Goal: Transaction & Acquisition: Purchase product/service

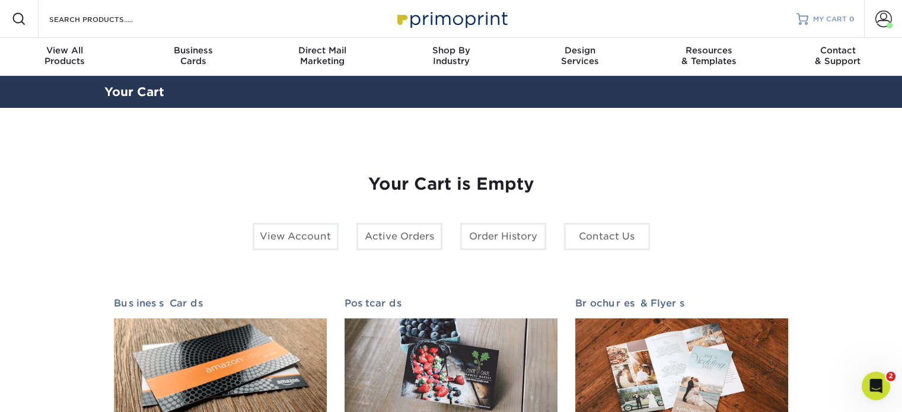
click at [829, 16] on span "MY CART" at bounding box center [830, 19] width 34 height 10
click at [882, 21] on span at bounding box center [883, 19] width 17 height 17
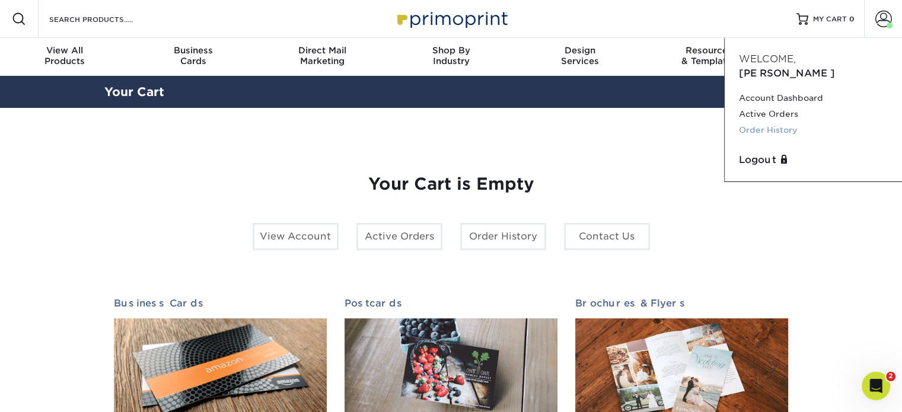
click at [765, 122] on link "Order History" at bounding box center [813, 130] width 149 height 16
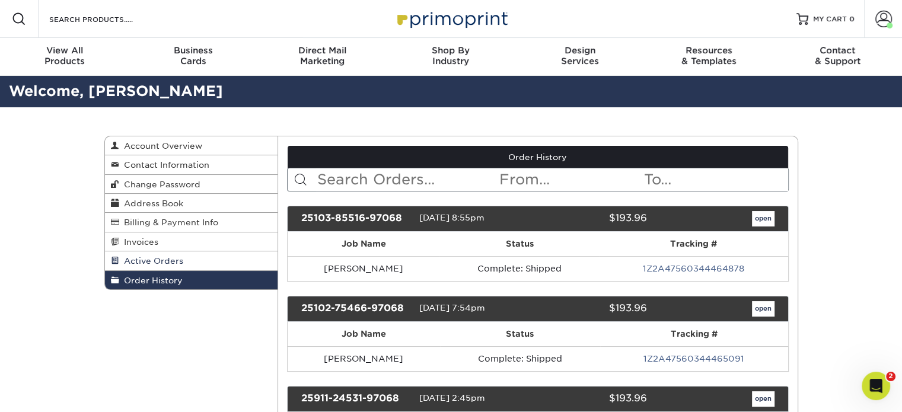
click at [154, 260] on span "Active Orders" at bounding box center [151, 260] width 64 height 9
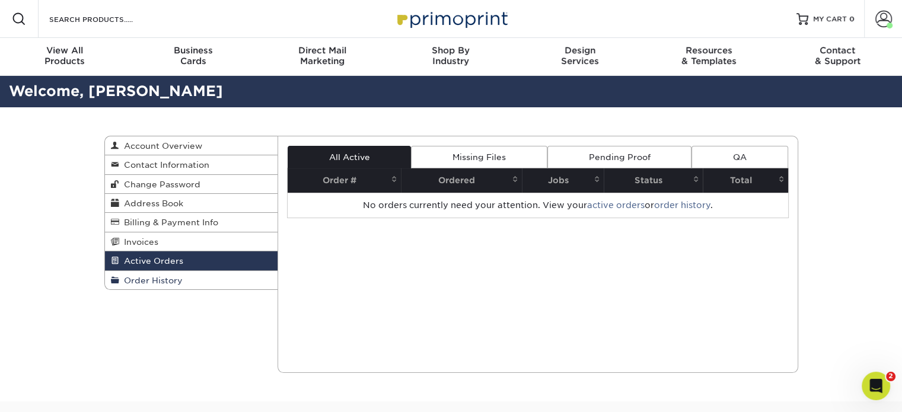
click at [152, 278] on span "Order History" at bounding box center [150, 280] width 63 height 9
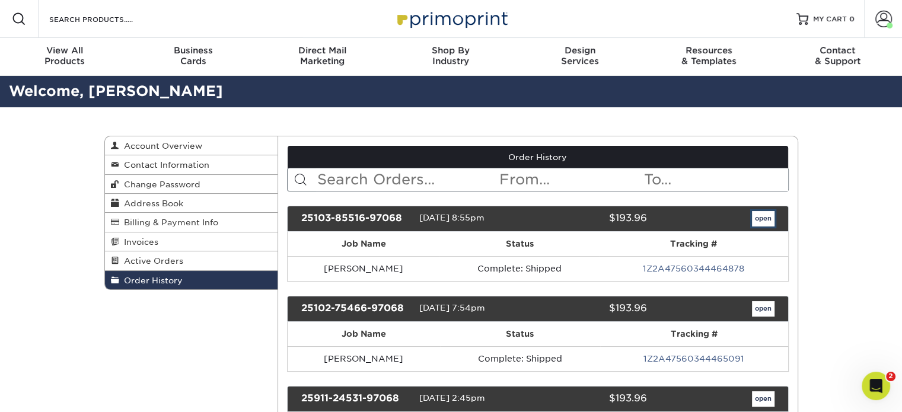
click at [765, 221] on link "open" at bounding box center [763, 218] width 23 height 15
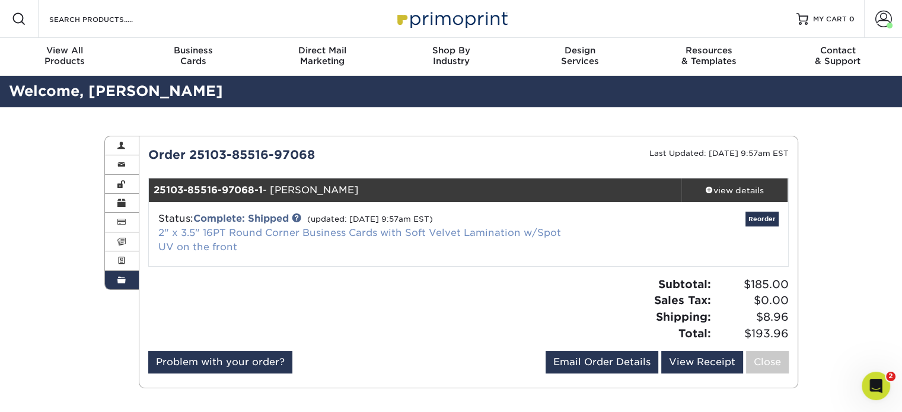
click at [399, 235] on link "2" x 3.5" 16PT Round Corner Business Cards with Soft Velvet Lamination w/Spot U…" at bounding box center [359, 239] width 403 height 25
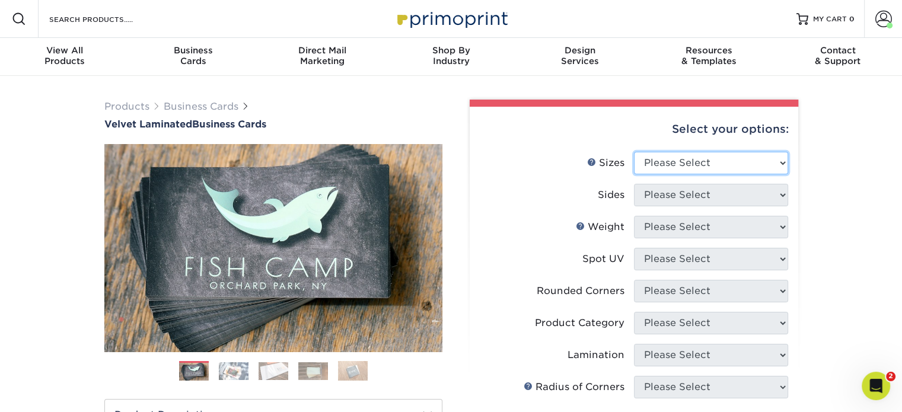
click at [694, 160] on select "Please Select 1.5" x 3.5" - Mini 1.75" x 3.5" - Mini 2" x 2" - Square 2" x 3" -…" at bounding box center [711, 163] width 154 height 23
select select "2.00x3.50"
click at [634, 152] on select "Please Select 1.5" x 3.5" - Mini 1.75" x 3.5" - Mini 2" x 2" - Square 2" x 3" -…" at bounding box center [711, 163] width 154 height 23
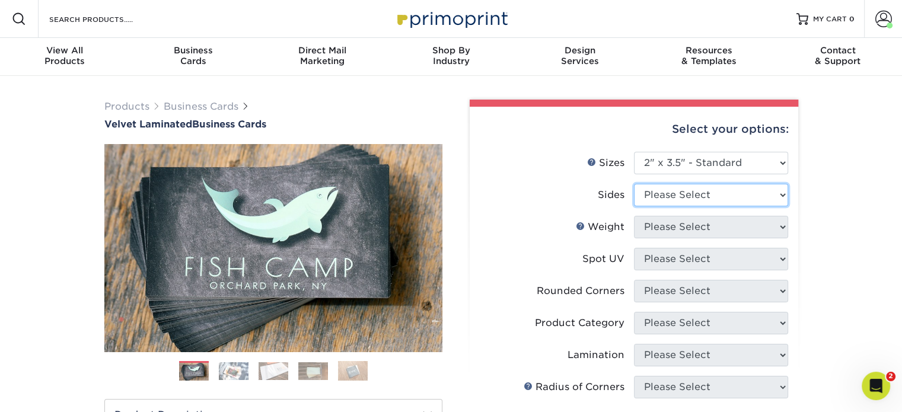
click at [660, 197] on select "Please Select Print Both Sides Print Front Only" at bounding box center [711, 195] width 154 height 23
select select "13abbda7-1d64-4f25-8bb2-c179b224825d"
click at [634, 184] on select "Please Select Print Both Sides Print Front Only" at bounding box center [711, 195] width 154 height 23
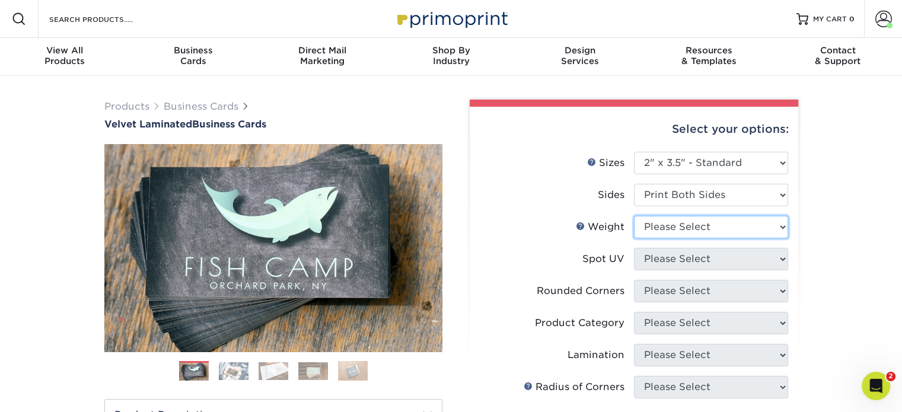
click at [668, 229] on select "Please Select 16PT" at bounding box center [711, 227] width 154 height 23
select select "16PT"
click at [634, 216] on select "Please Select 16PT" at bounding box center [711, 227] width 154 height 23
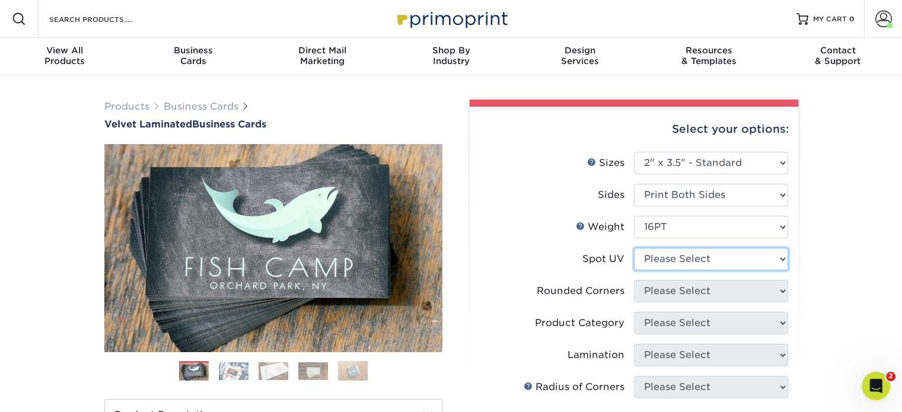
click at [655, 257] on select "Please Select No Spot UV Front and Back (Both Sides) Front Only Back Only" at bounding box center [711, 259] width 154 height 23
select select "1"
click at [634, 248] on select "Please Select No Spot UV Front and Back (Both Sides) Front Only Back Only" at bounding box center [711, 259] width 154 height 23
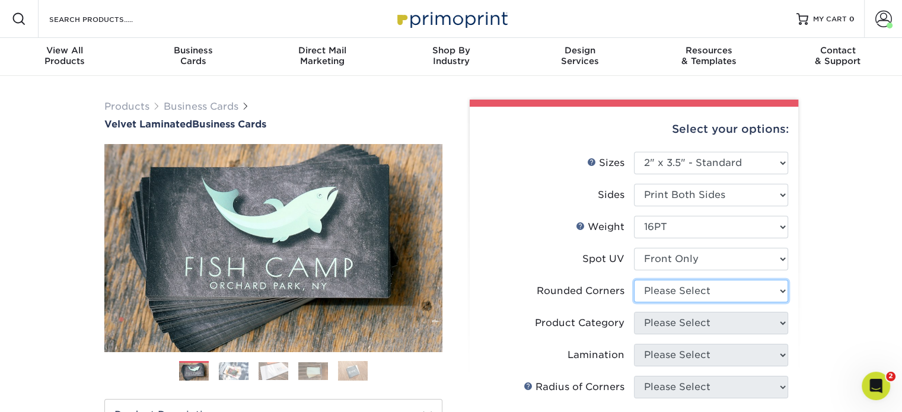
click at [665, 289] on select "Please Select Yes - Round 2 Corners Yes - Round 4 Corners No" at bounding box center [711, 291] width 154 height 23
select select "7672df9e-0e0a-464d-8e1f-920c575e4da3"
click at [634, 280] on select "Please Select Yes - Round 2 Corners Yes - Round 4 Corners No" at bounding box center [711, 291] width 154 height 23
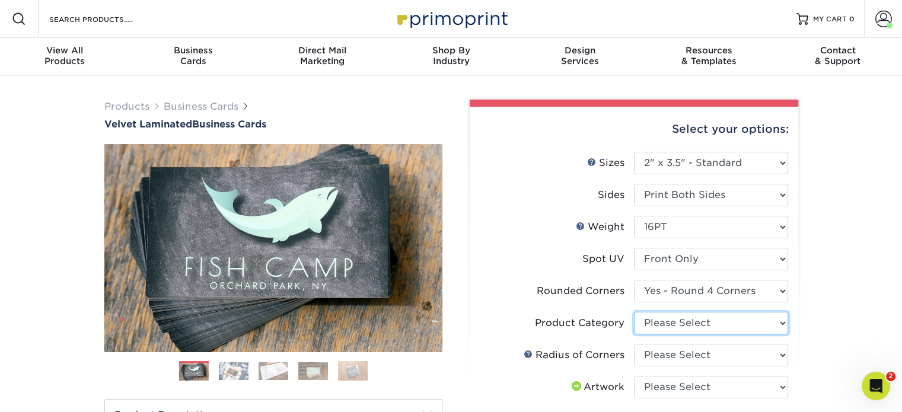
click at [681, 322] on select "Please Select Business Cards" at bounding box center [711, 323] width 154 height 23
select select "3b5148f1-0588-4f88-a218-97bcfdce65c1"
click at [634, 312] on select "Please Select Business Cards" at bounding box center [711, 323] width 154 height 23
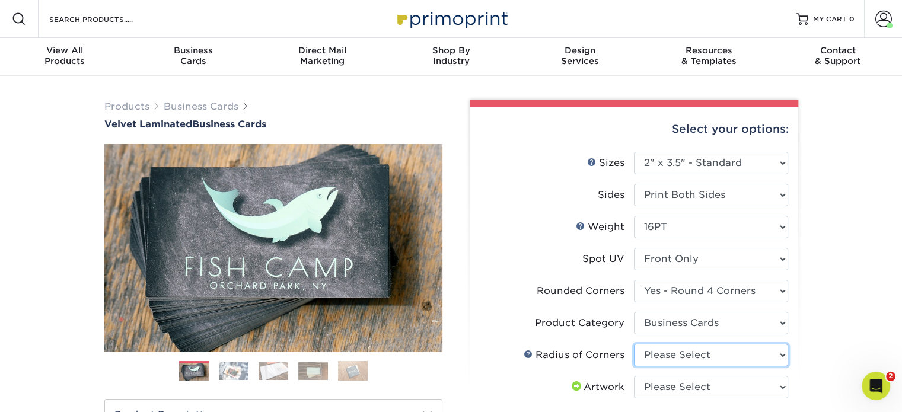
click at [675, 355] on select "Please Select Rounded 1/8" Rounded 1/4"" at bounding box center [711, 355] width 154 height 23
select select "479fbfe7-6a0c-4895-8c9a-81739b7486c9"
click at [634, 344] on select "Please Select Rounded 1/8" Rounded 1/4"" at bounding box center [711, 355] width 154 height 23
click at [678, 384] on select "Please Select I will upload files I need a design - $100" at bounding box center [711, 387] width 154 height 23
select select "upload"
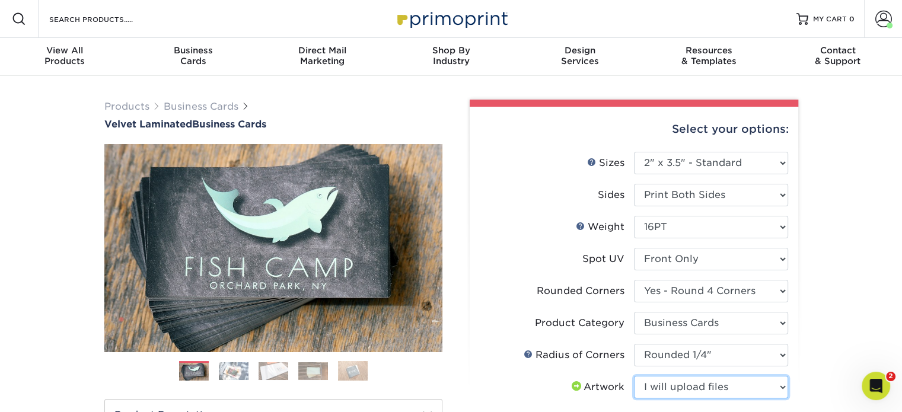
click at [634, 376] on select "Please Select I will upload files I need a design - $100" at bounding box center [711, 387] width 154 height 23
click at [802, 343] on div "Select your options: Sizes Help Sizes Please Select 1.5" x 3.5" - Mini -" at bounding box center [629, 397] width 356 height 594
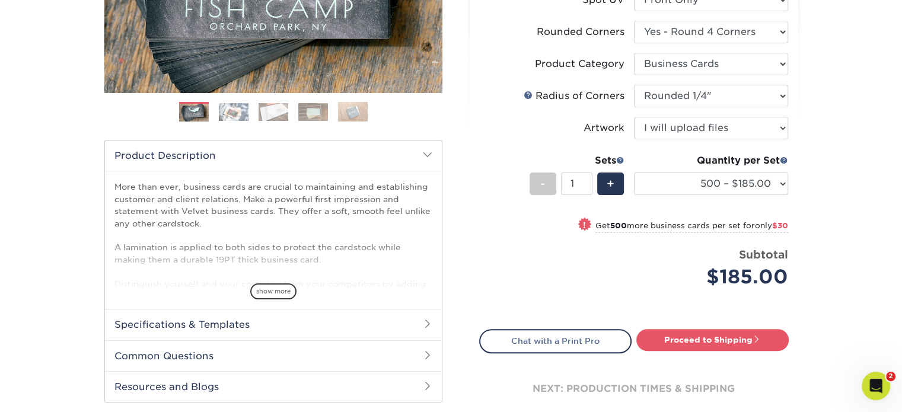
scroll to position [297, 0]
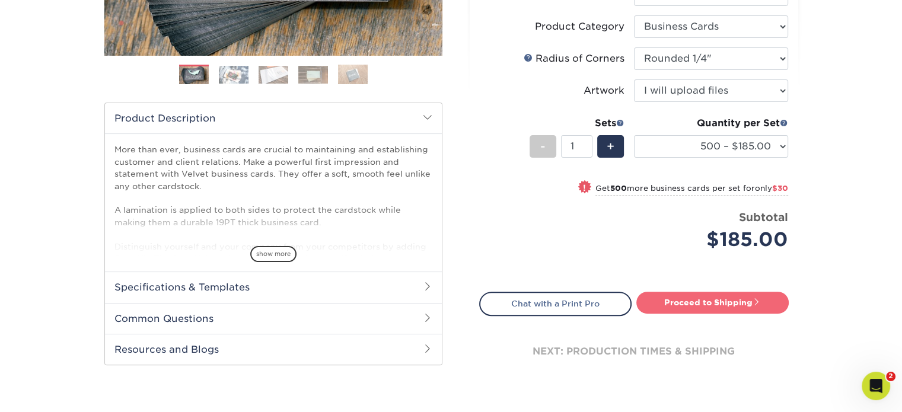
click at [702, 305] on link "Proceed to Shipping" at bounding box center [712, 302] width 152 height 21
type input "Set 1"
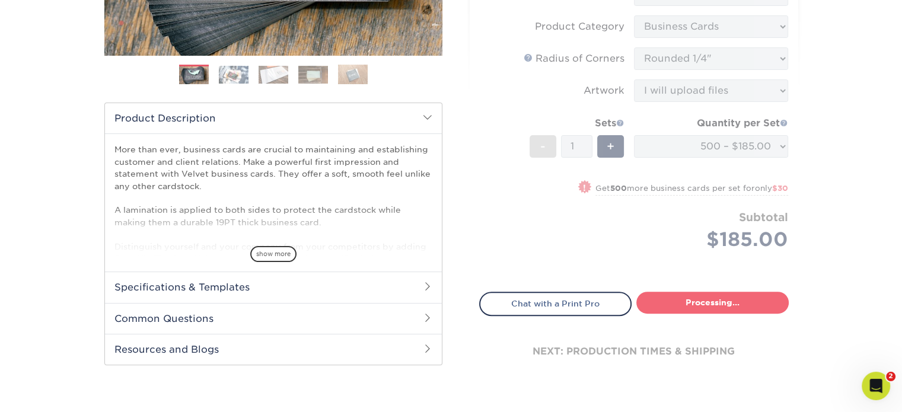
select select "17f778df-9369-4ad5-8ca2-d61a48b8ef27"
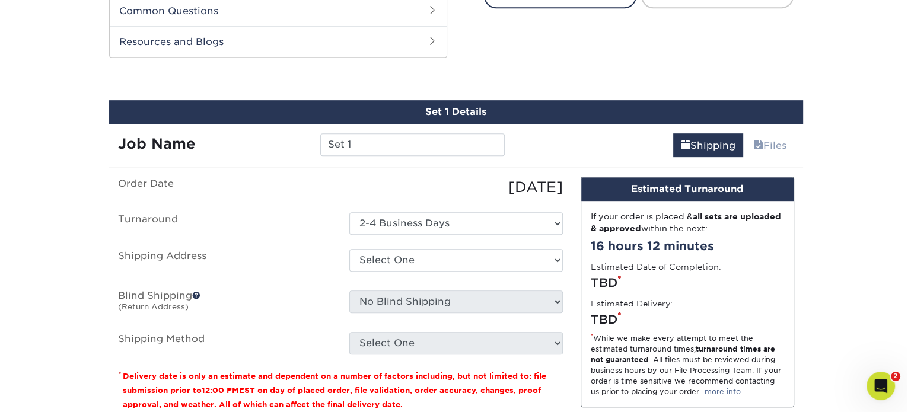
scroll to position [619, 0]
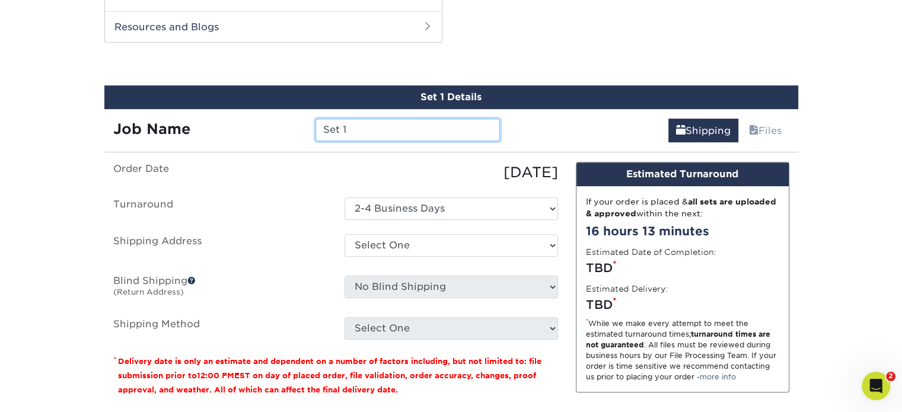
click at [366, 132] on input "Set 1" at bounding box center [407, 130] width 184 height 23
drag, startPoint x: 358, startPoint y: 133, endPoint x: 227, endPoint y: 129, distance: 131.1
click at [232, 132] on div "Job Name Set 1" at bounding box center [306, 130] width 405 height 23
type input "[PERSON_NAME]"
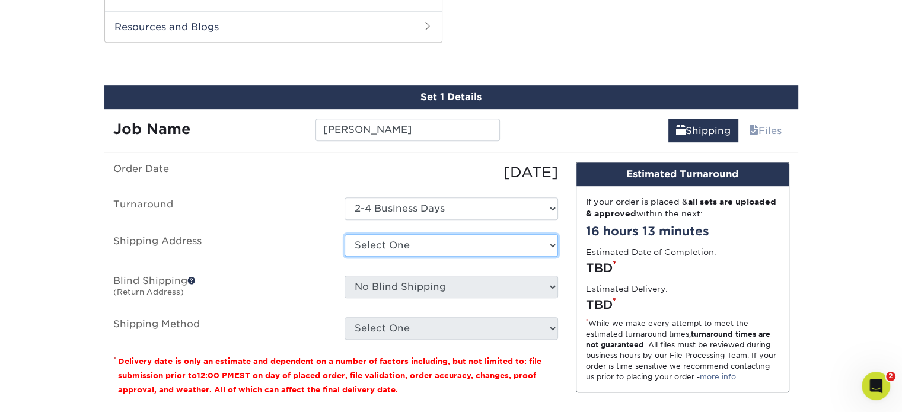
click at [399, 242] on select "Select One Jon Macadam Macadam LO + Add New Address" at bounding box center [451, 245] width 213 height 23
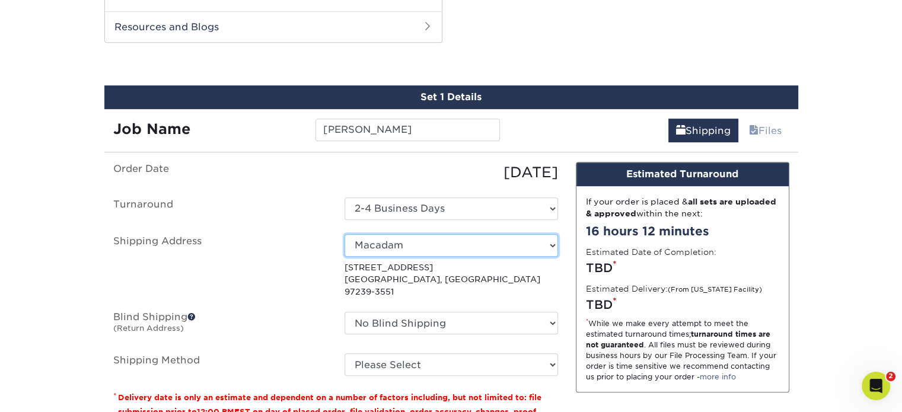
click at [502, 241] on select "Select One Jon Macadam Macadam LO + Add New Address" at bounding box center [451, 245] width 213 height 23
select select "newaddress"
click at [345, 234] on select "Select One Jon Macadam Macadam LO + Add New Address" at bounding box center [451, 245] width 213 height 23
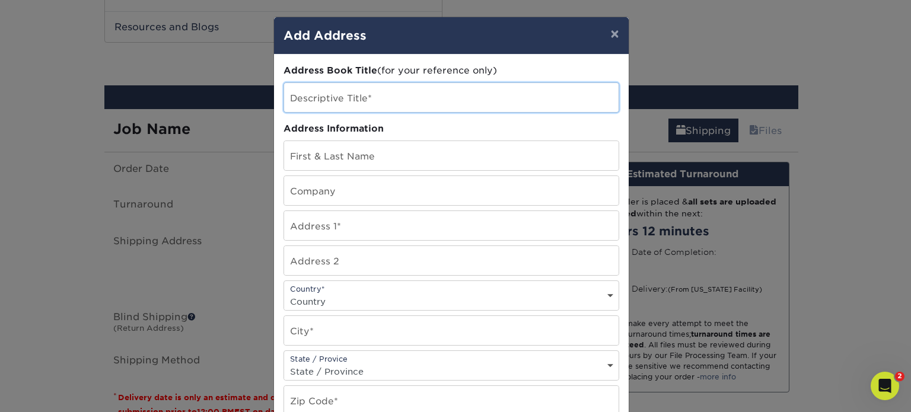
click at [314, 97] on input "text" at bounding box center [451, 97] width 334 height 29
type input "Macadam Floor and Design - Vancouver"
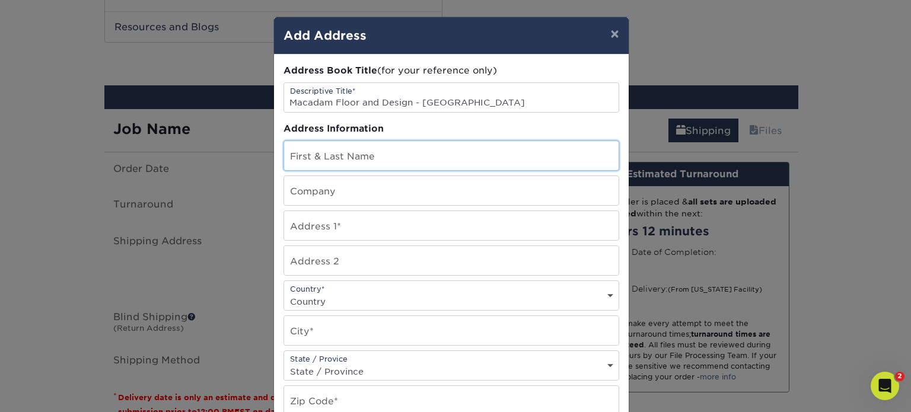
click at [312, 158] on input "text" at bounding box center [451, 155] width 334 height 29
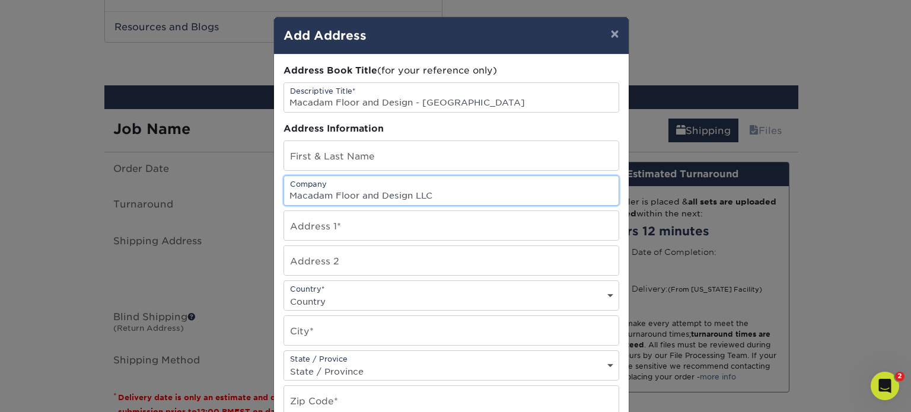
type input "Macadam Floor and Design LLC"
type input "14019 NE 10th Ave"
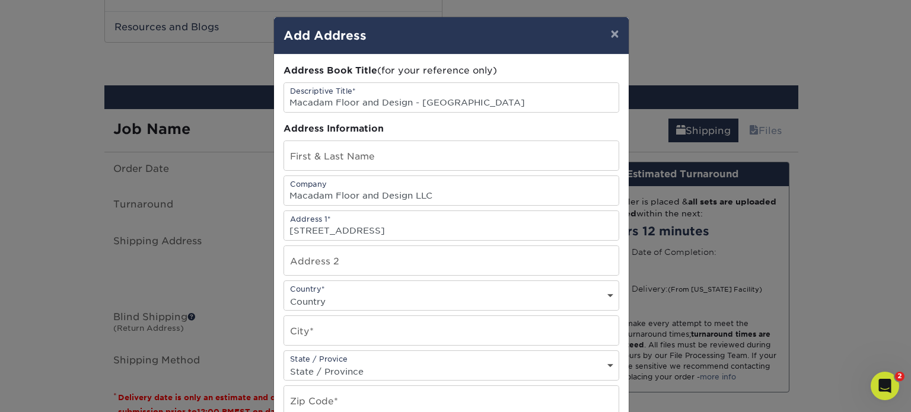
click at [333, 293] on select "Country United States Canada ----------------------------- Afghanistan Albania …" at bounding box center [451, 301] width 334 height 17
select select "US"
click at [284, 293] on select "Country United States Canada ----------------------------- Afghanistan Albania …" at bounding box center [451, 301] width 334 height 17
click at [356, 334] on input "text" at bounding box center [451, 330] width 334 height 29
type input "Vancouver"
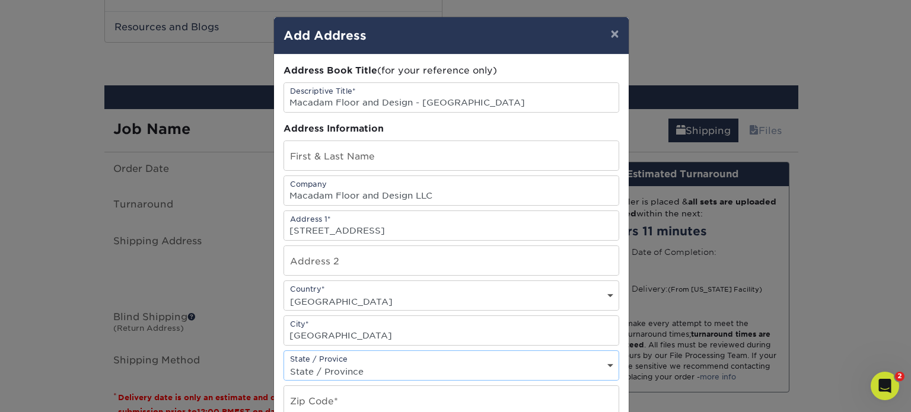
click at [391, 374] on select "State / Province Alabama Alaska Arizona Arkansas California Colorado Connecticu…" at bounding box center [451, 371] width 334 height 17
select select "WA"
click at [284, 363] on select "State / Province Alabama Alaska Arizona Arkansas California Colorado Connecticu…" at bounding box center [451, 371] width 334 height 17
click at [377, 404] on input "text" at bounding box center [451, 400] width 334 height 29
type input "98685"
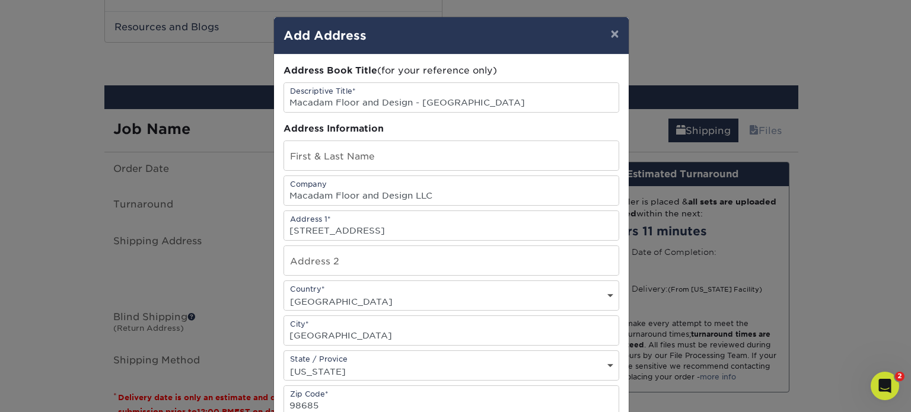
click at [620, 306] on div "Address Book Title (for your reference only) Descriptive Title* Macadam Floor a…" at bounding box center [451, 320] width 355 height 531
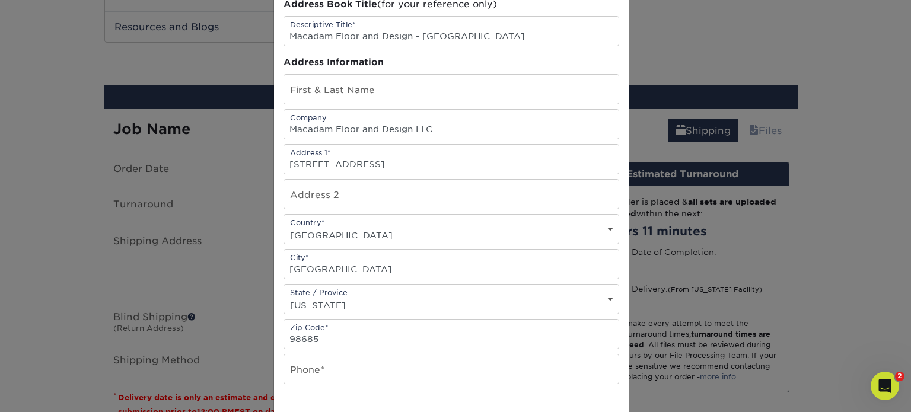
scroll to position [229, 0]
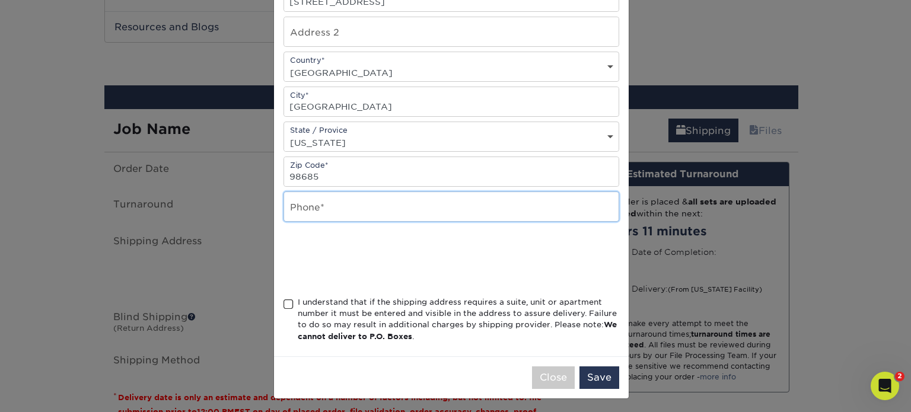
click at [320, 206] on input "text" at bounding box center [451, 206] width 334 height 29
type input "503-246-9800"
click at [285, 301] on span at bounding box center [288, 304] width 10 height 11
click at [0, 0] on input "I understand that if the shipping address requires a suite, unit or apartment n…" at bounding box center [0, 0] width 0 height 0
click at [592, 374] on button "Save" at bounding box center [599, 377] width 40 height 23
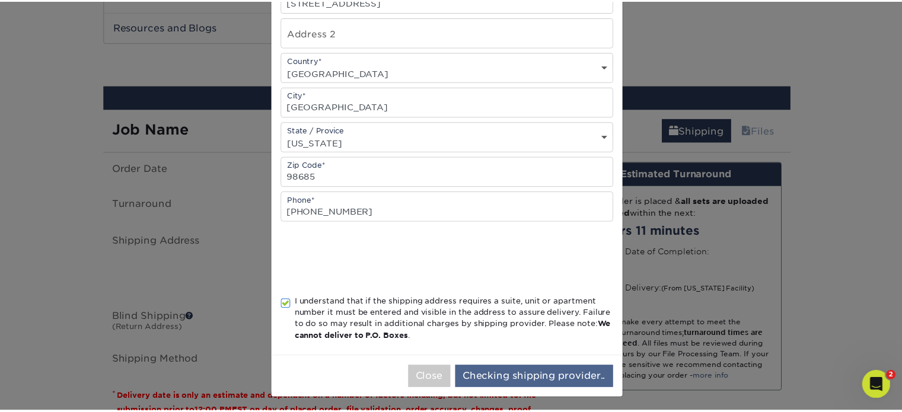
scroll to position [0, 0]
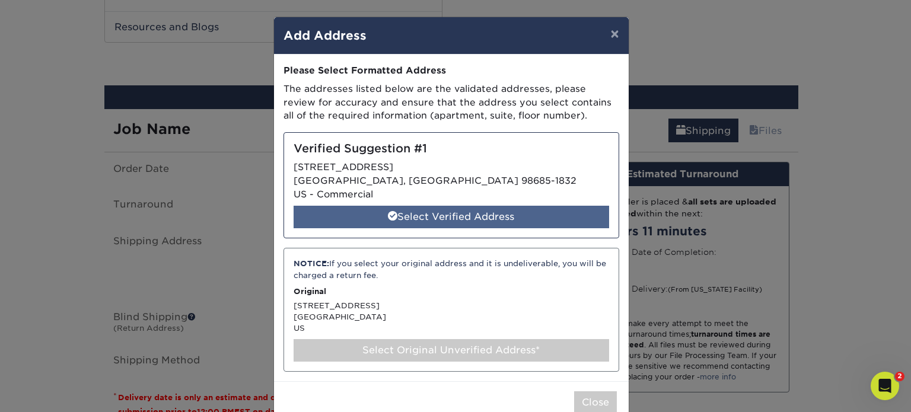
click at [442, 219] on div "Select Verified Address" at bounding box center [451, 217] width 315 height 23
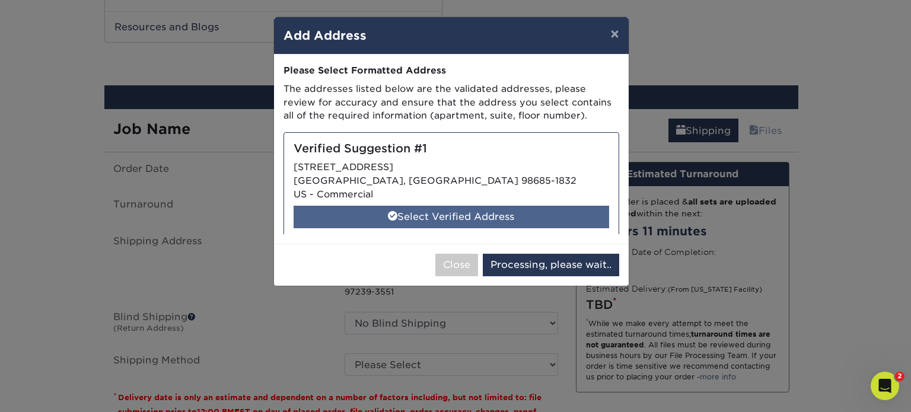
select select "286929"
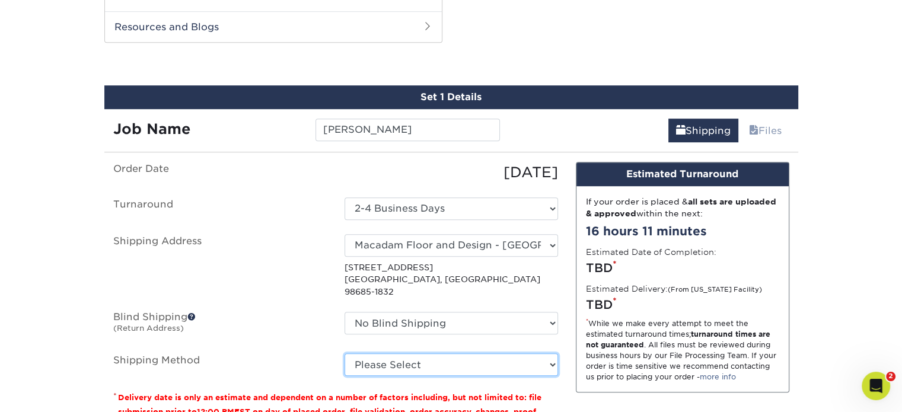
click at [415, 353] on select "Please Select Ground Shipping (+$8.96) 3 Day Shipping Service (+$20.18) 2 Day A…" at bounding box center [451, 364] width 213 height 23
select select "03"
click at [345, 353] on select "Please Select Ground Shipping (+$8.96) 3 Day Shipping Service (+$20.18) 2 Day A…" at bounding box center [451, 364] width 213 height 23
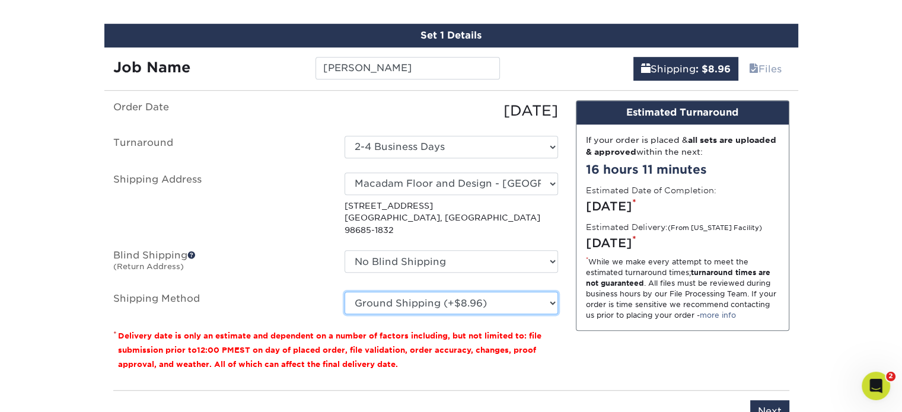
scroll to position [856, 0]
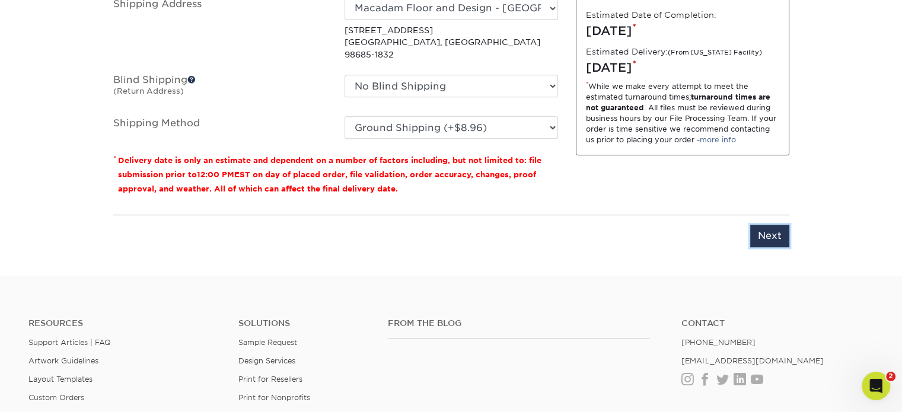
click at [766, 228] on input "Next" at bounding box center [769, 236] width 39 height 23
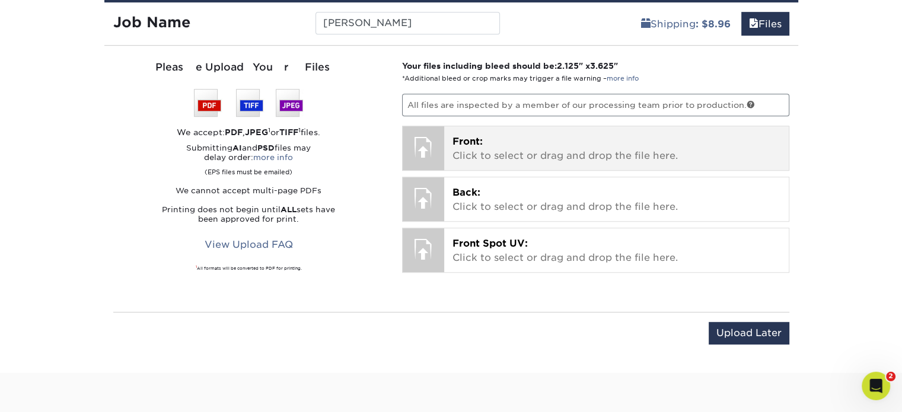
scroll to position [678, 0]
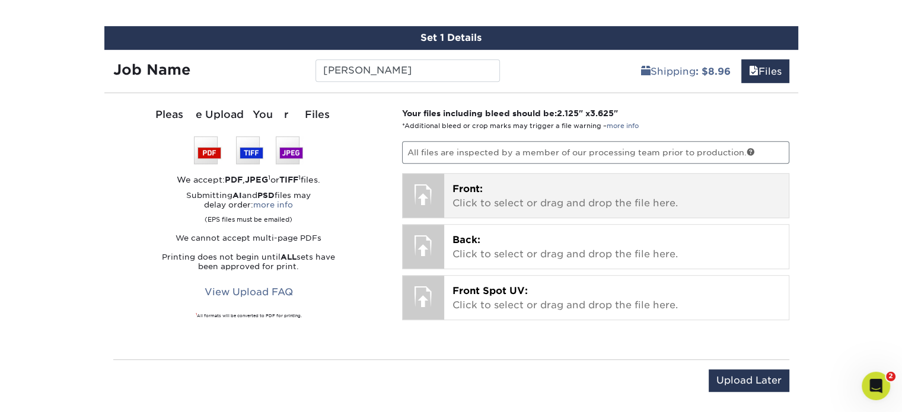
click at [472, 194] on p "Front: Click to select or drag and drop the file here." at bounding box center [616, 196] width 328 height 28
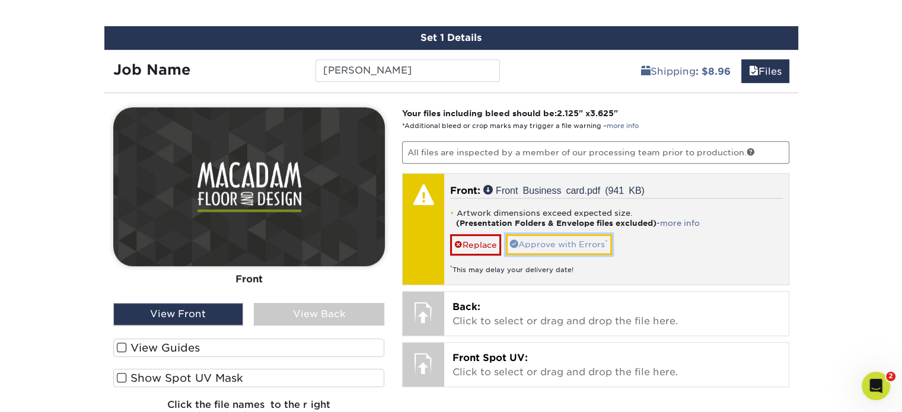
click at [573, 241] on link "Approve with Errors *" at bounding box center [559, 244] width 106 height 20
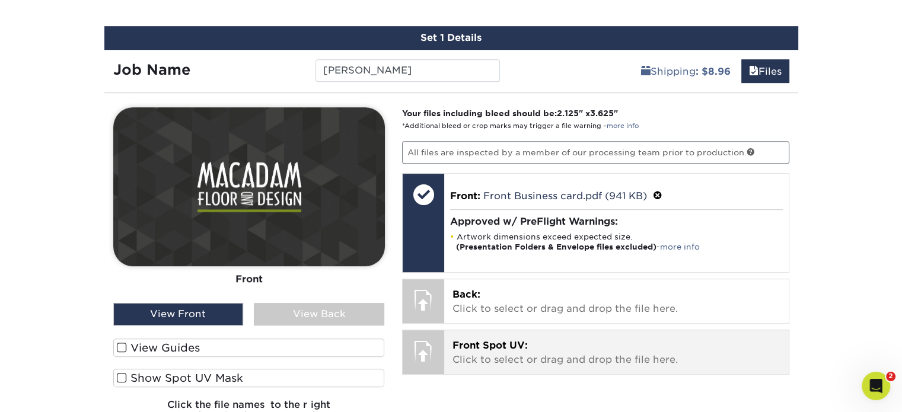
click at [496, 346] on span "Front Spot UV:" at bounding box center [489, 345] width 75 height 11
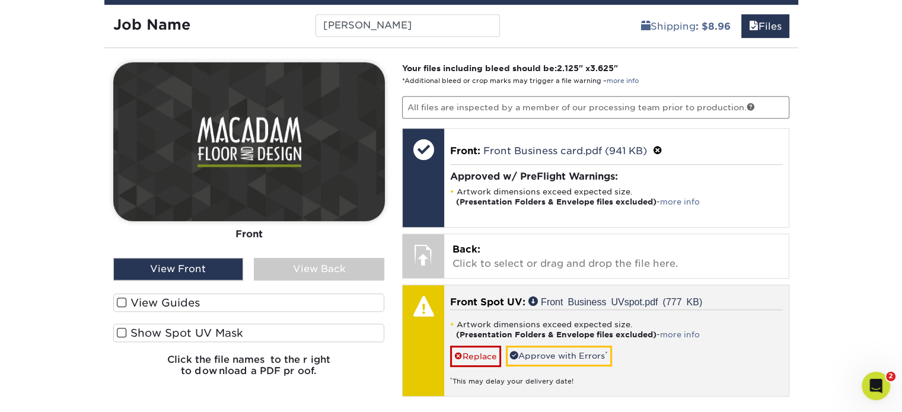
scroll to position [797, 0]
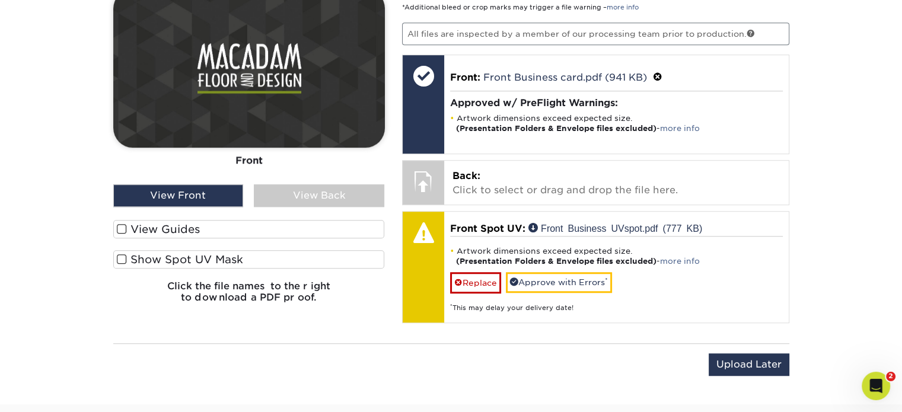
click at [119, 258] on span at bounding box center [122, 259] width 10 height 11
click at [0, 0] on input "Show Spot UV Mask" at bounding box center [0, 0] width 0 height 0
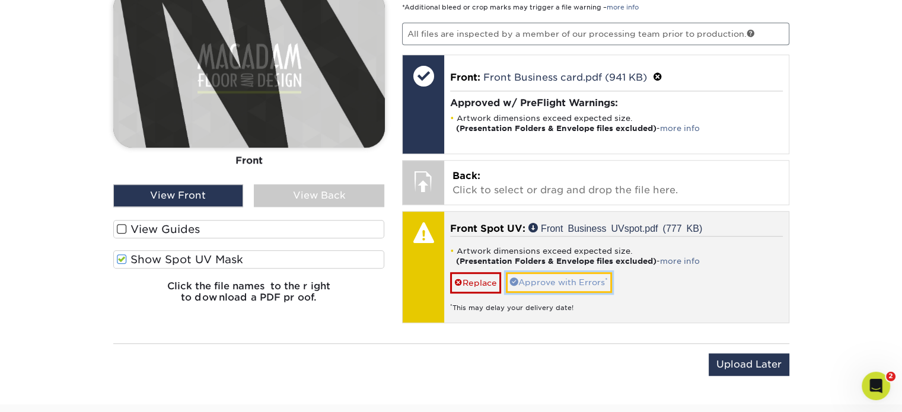
click at [549, 278] on link "Approve with Errors *" at bounding box center [559, 282] width 106 height 20
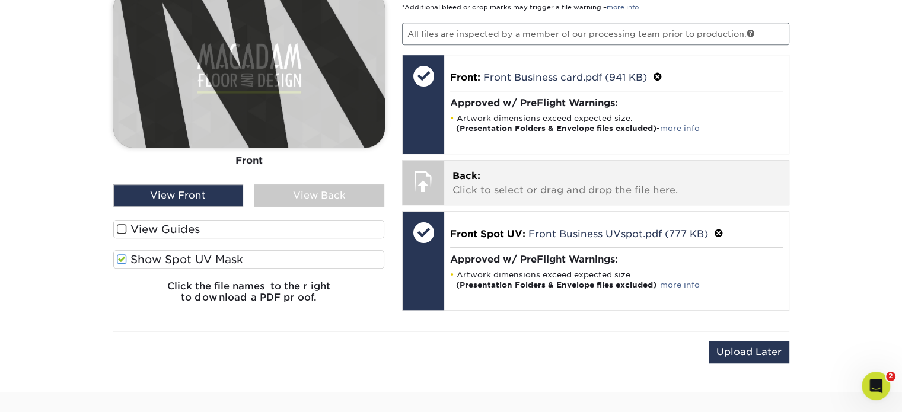
click at [505, 177] on p "Back: Click to select or drag and drop the file here." at bounding box center [616, 183] width 328 height 28
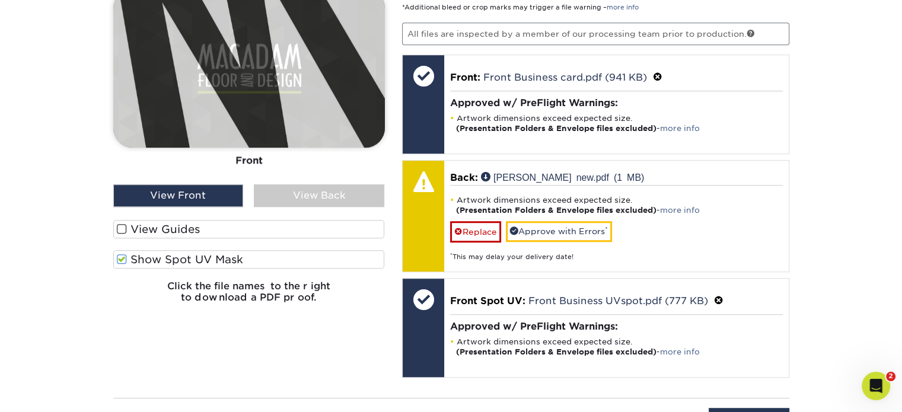
click at [326, 197] on div "View Back" at bounding box center [319, 195] width 130 height 23
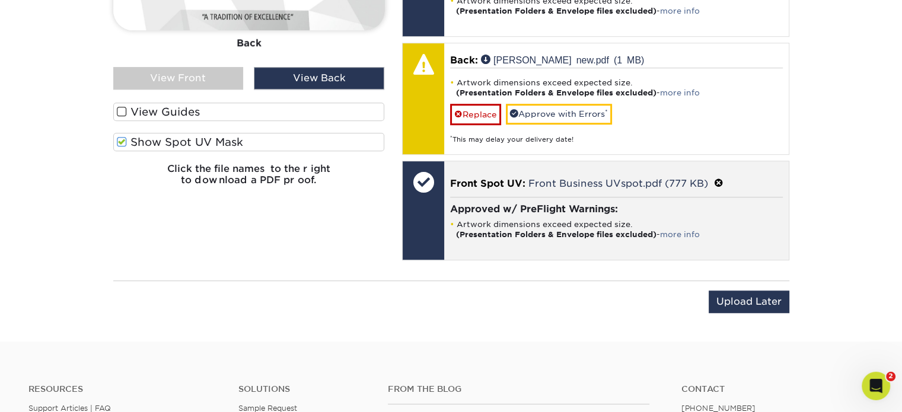
scroll to position [916, 0]
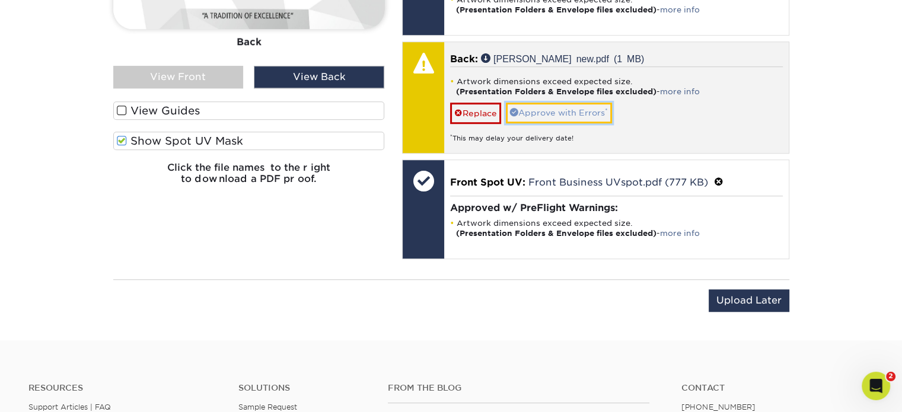
click at [581, 111] on link "Approve with Errors *" at bounding box center [559, 113] width 106 height 20
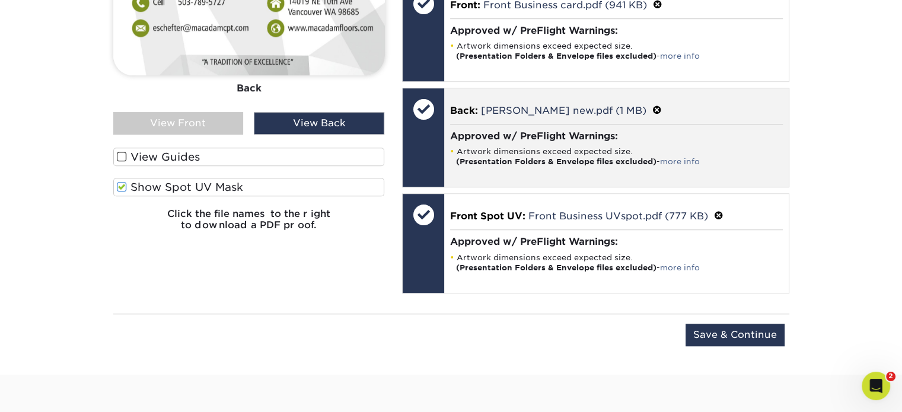
scroll to position [797, 0]
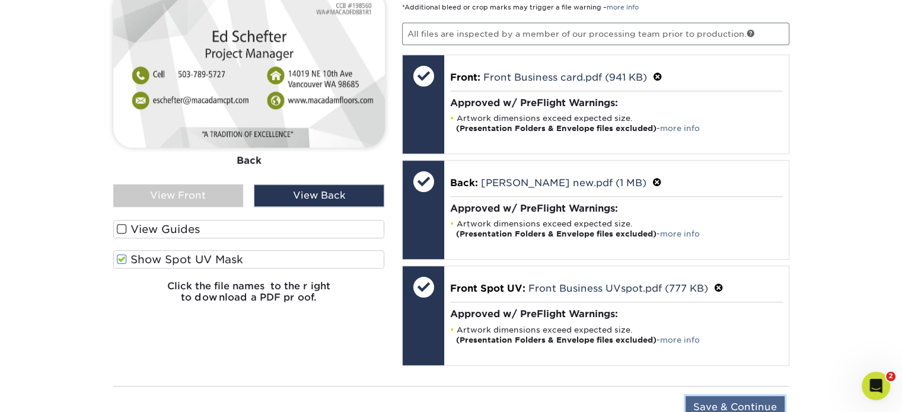
click at [755, 401] on input "Save & Continue" at bounding box center [735, 407] width 99 height 23
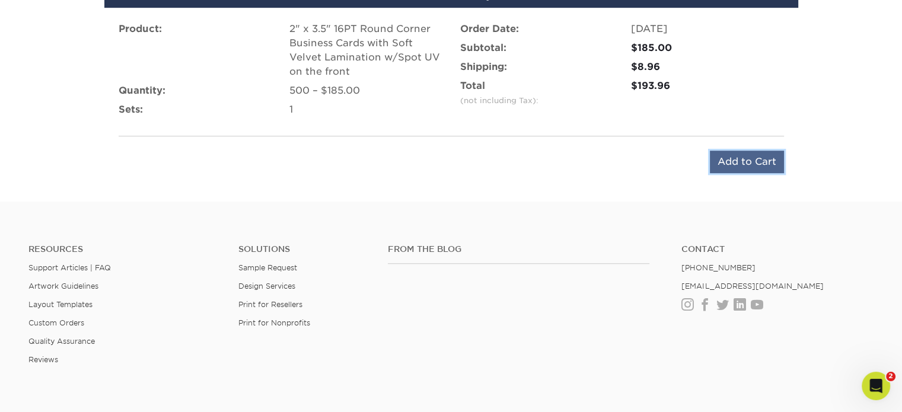
click at [743, 158] on input "Add to Cart" at bounding box center [747, 162] width 74 height 23
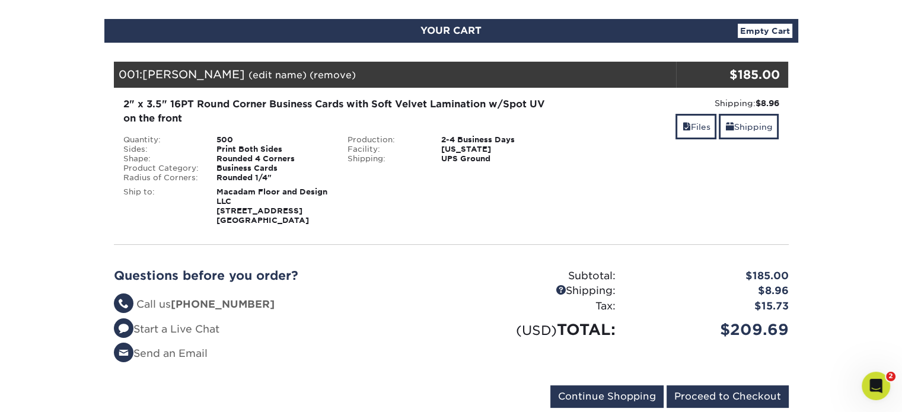
scroll to position [178, 0]
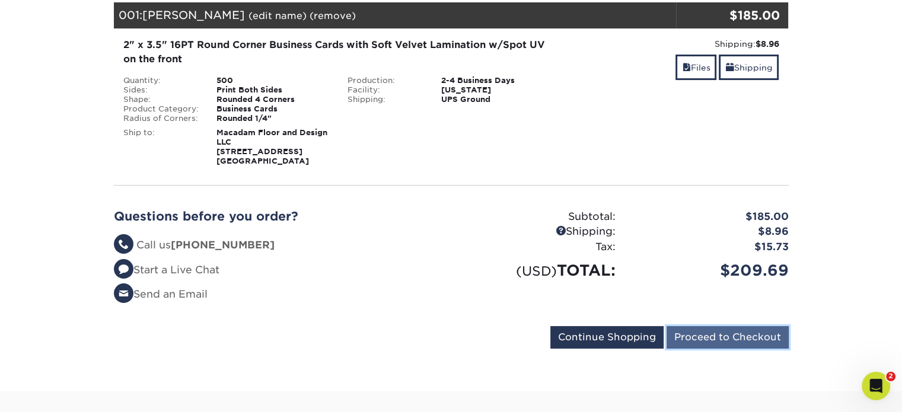
click at [728, 334] on input "Proceed to Checkout" at bounding box center [728, 337] width 122 height 23
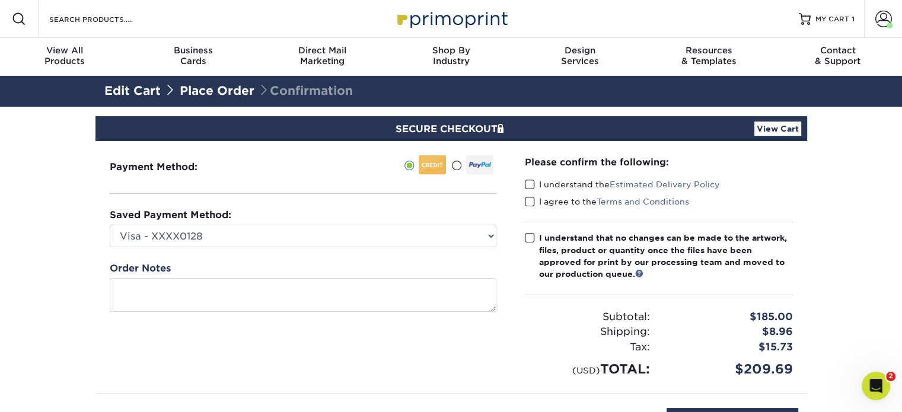
scroll to position [119, 0]
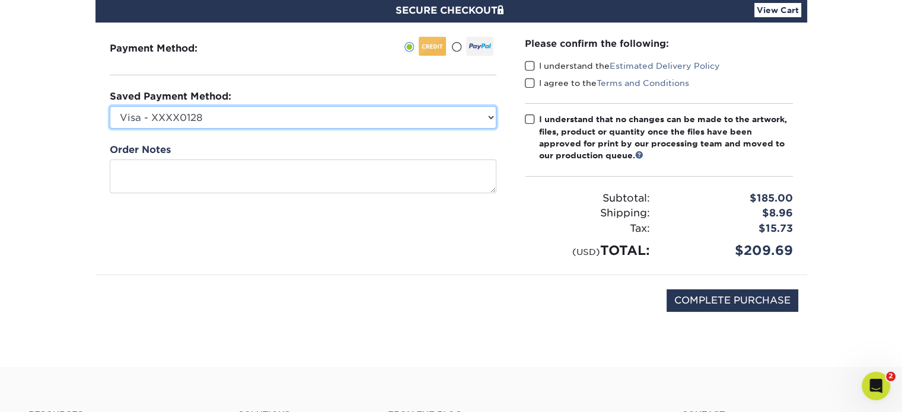
click at [490, 116] on select "Visa - XXXX0128 Visa - XXXX8418 New Credit Card" at bounding box center [303, 117] width 387 height 23
select select "75804"
click at [110, 106] on select "Visa - XXXX0128 Visa - XXXX8418 New Credit Card" at bounding box center [303, 117] width 387 height 23
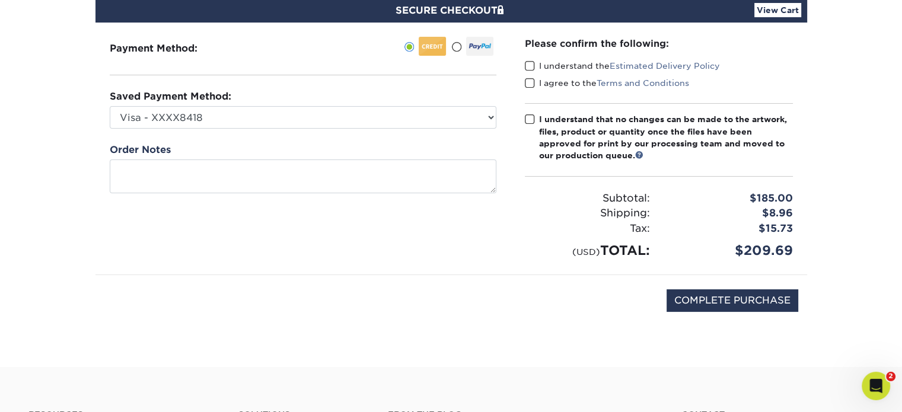
click at [528, 63] on span at bounding box center [530, 65] width 10 height 11
click at [0, 0] on input "I understand the Estimated Delivery Policy" at bounding box center [0, 0] width 0 height 0
click at [531, 83] on span at bounding box center [530, 83] width 10 height 11
click at [0, 0] on input "I agree to the Terms and Conditions" at bounding box center [0, 0] width 0 height 0
click at [531, 120] on span at bounding box center [530, 119] width 10 height 11
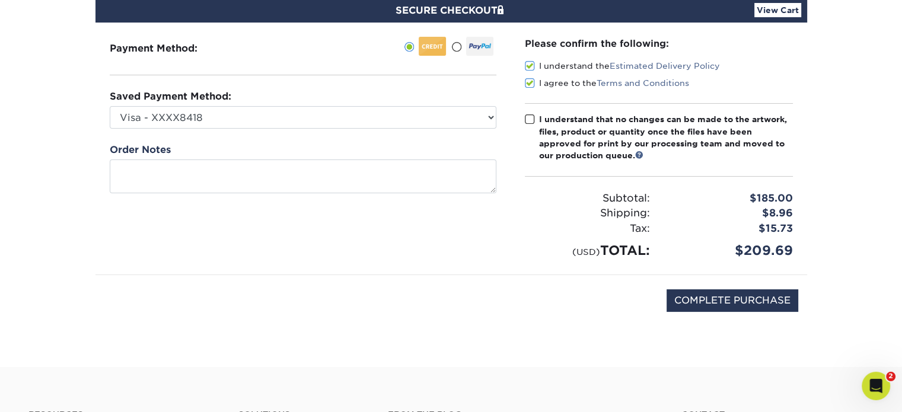
click at [0, 0] on input "I understand that no changes can be made to the artwork, files, product or quan…" at bounding box center [0, 0] width 0 height 0
click at [741, 299] on input "COMPLETE PURCHASE" at bounding box center [733, 300] width 132 height 23
type input "PROCESSING, PLEASE WAIT..."
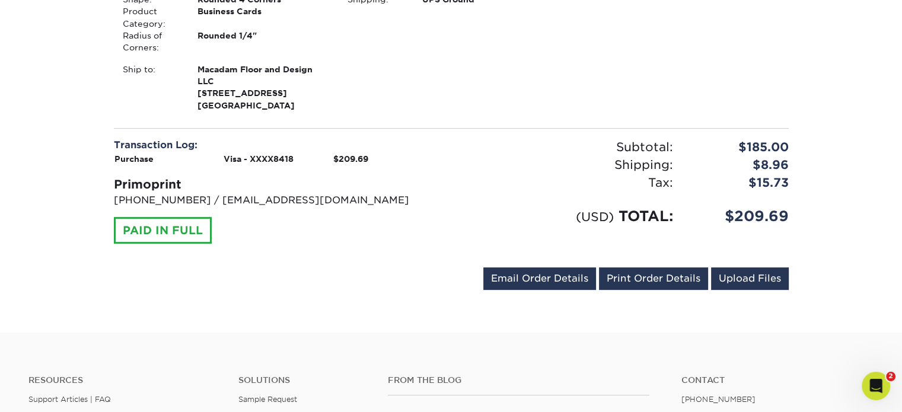
scroll to position [415, 0]
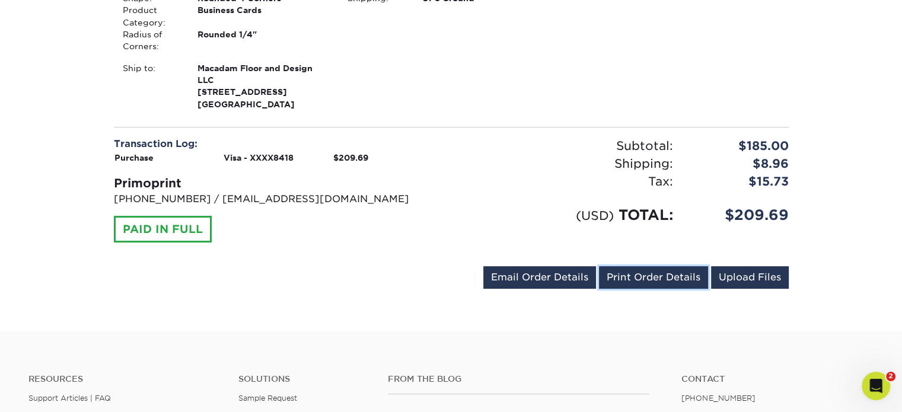
drag, startPoint x: 637, startPoint y: 275, endPoint x: 208, endPoint y: 184, distance: 438.8
click at [637, 275] on link "Print Order Details" at bounding box center [653, 277] width 109 height 23
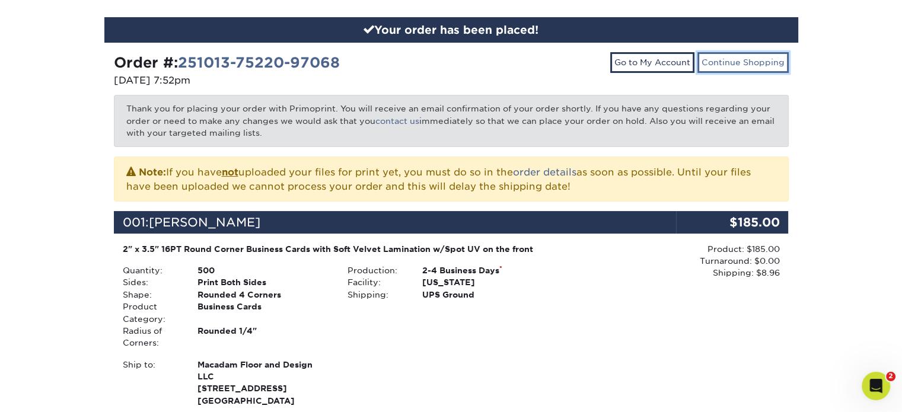
click at [740, 57] on link "Continue Shopping" at bounding box center [742, 62] width 91 height 20
